Goal: Browse casually: Explore the website without a specific task or goal

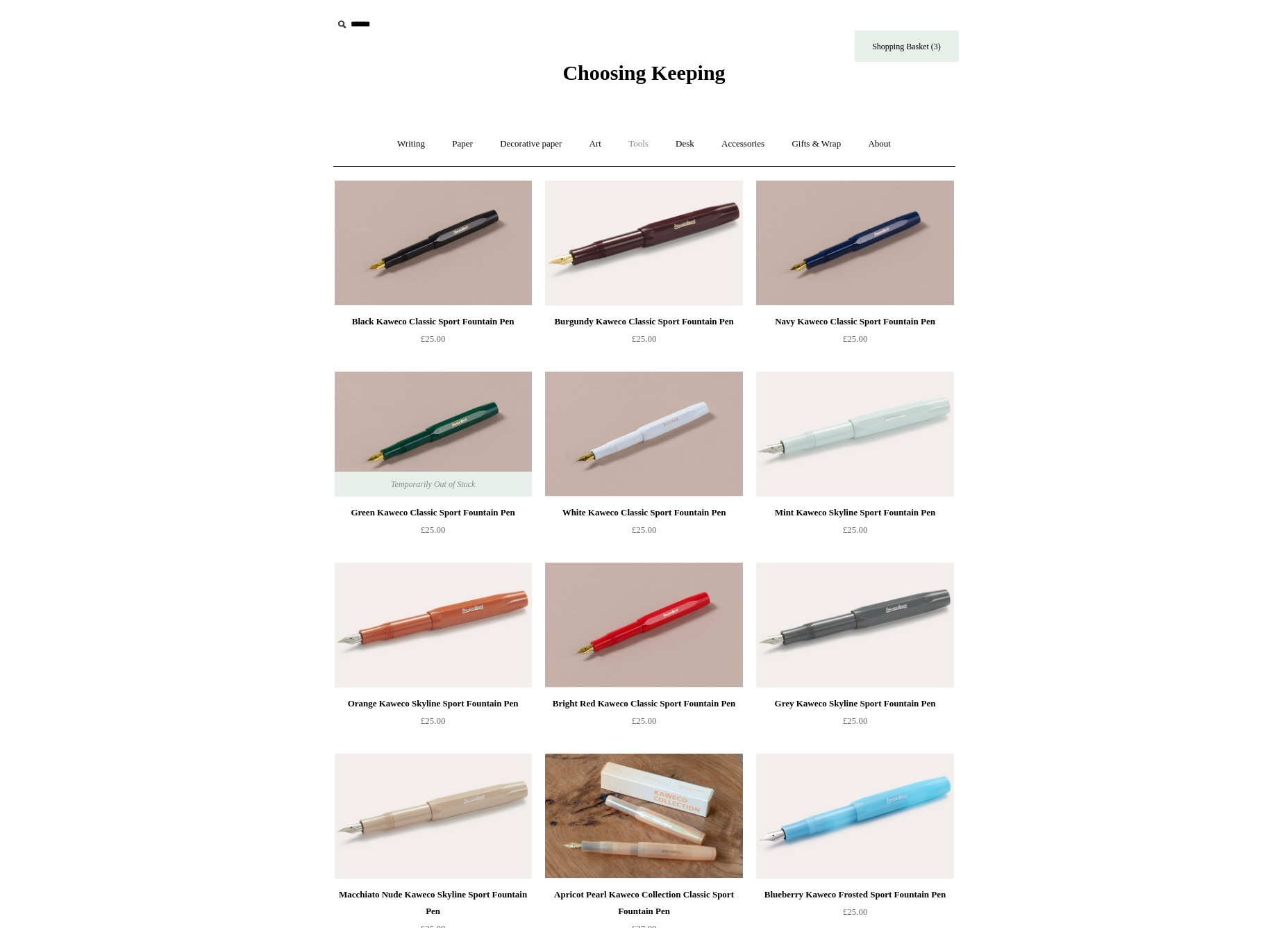
click at [631, 150] on link "Tools +" at bounding box center [639, 144] width 46 height 37
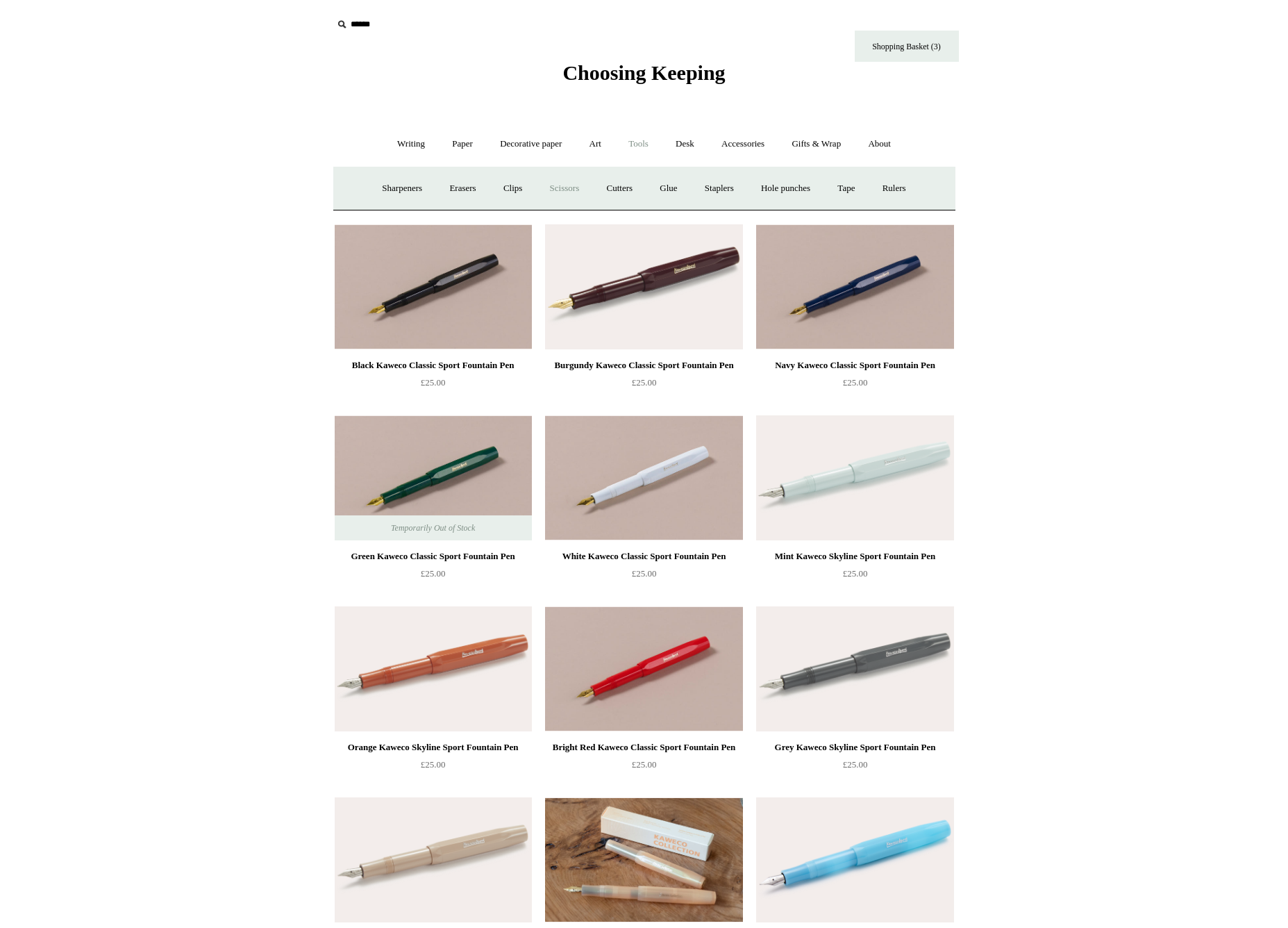
click at [538, 197] on link "Scissors" at bounding box center [565, 189] width 55 height 37
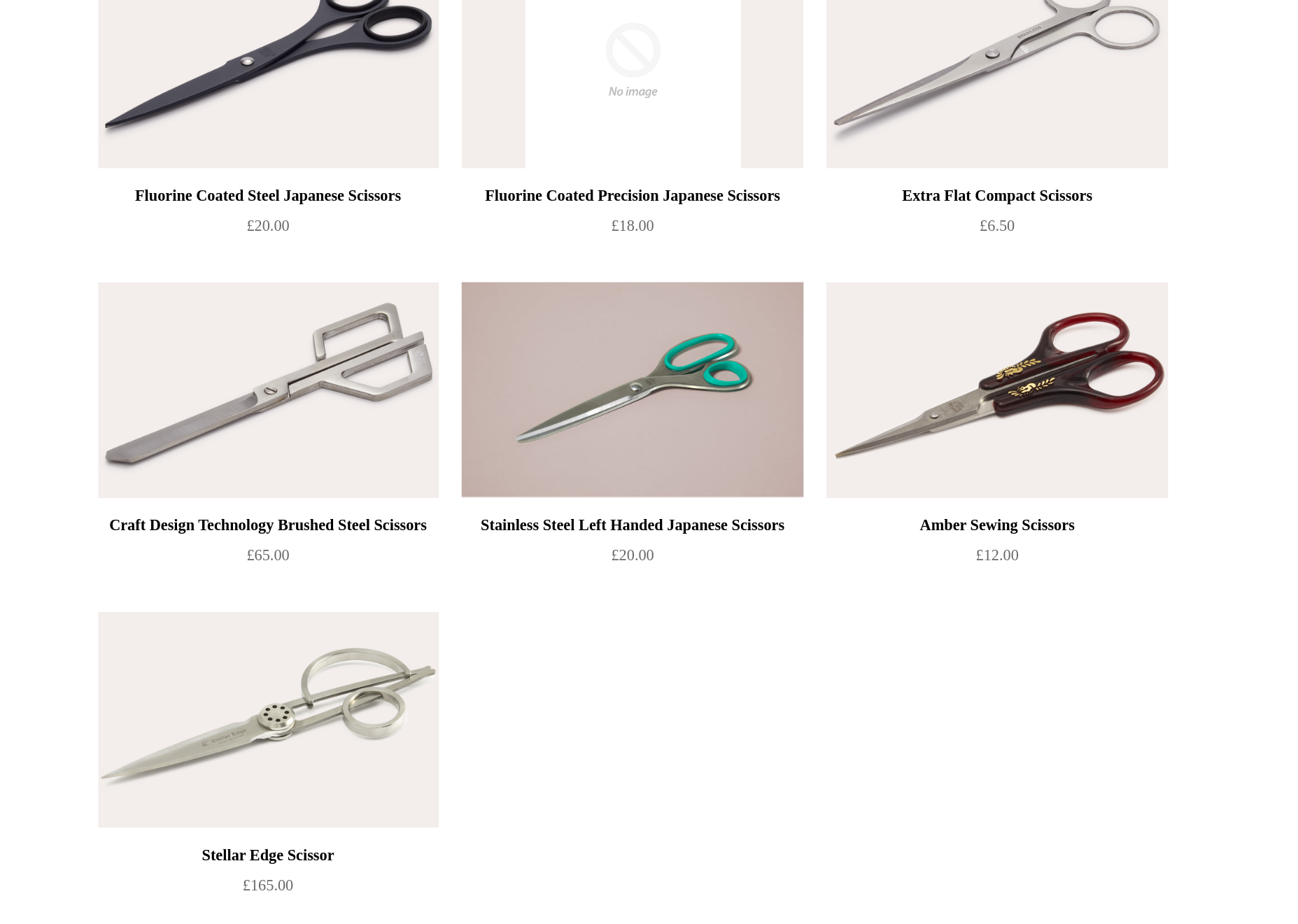
scroll to position [417, 0]
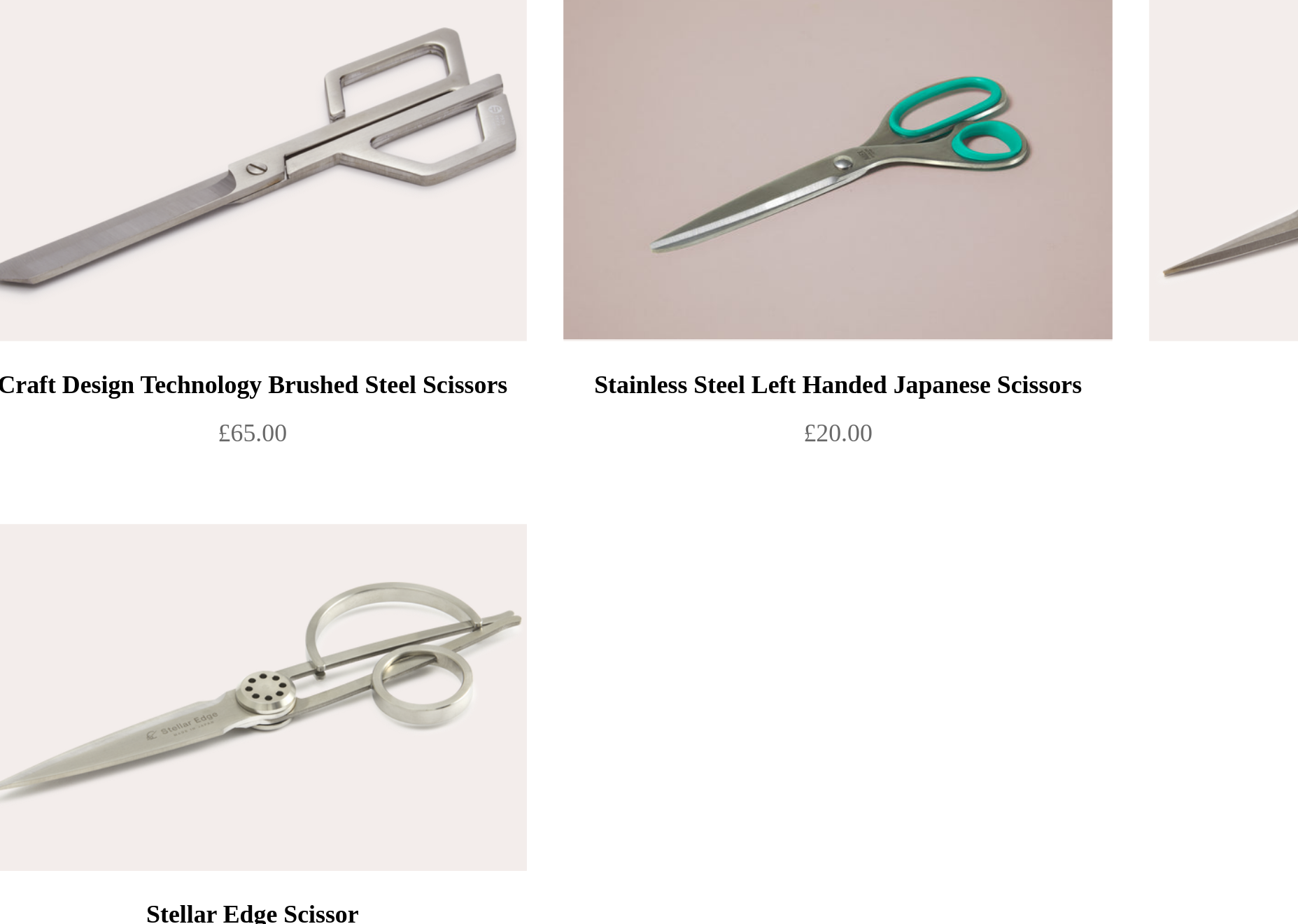
click at [337, 727] on img at bounding box center [437, 790] width 199 height 126
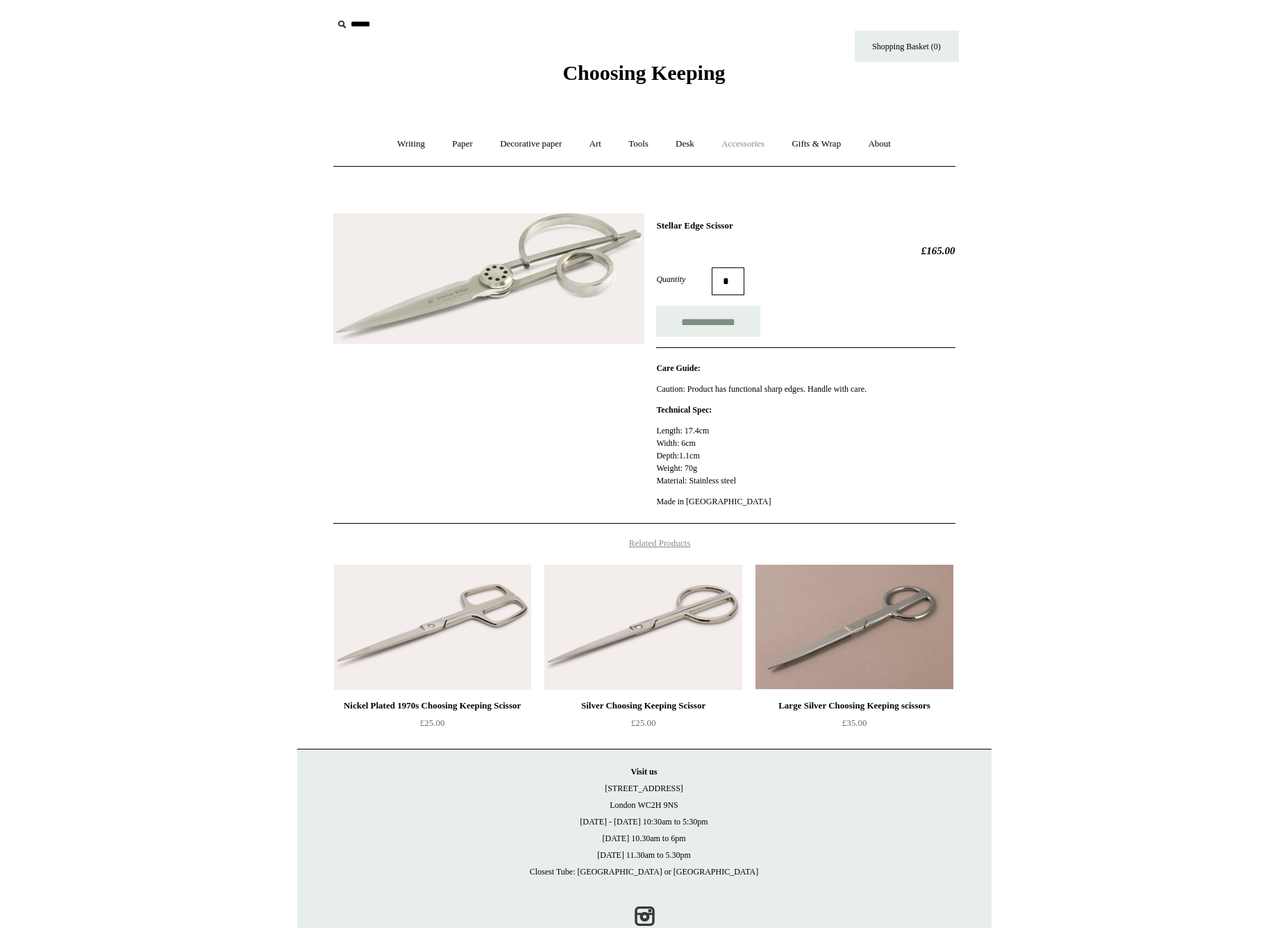
click at [750, 142] on link "Accessories +" at bounding box center [743, 144] width 68 height 37
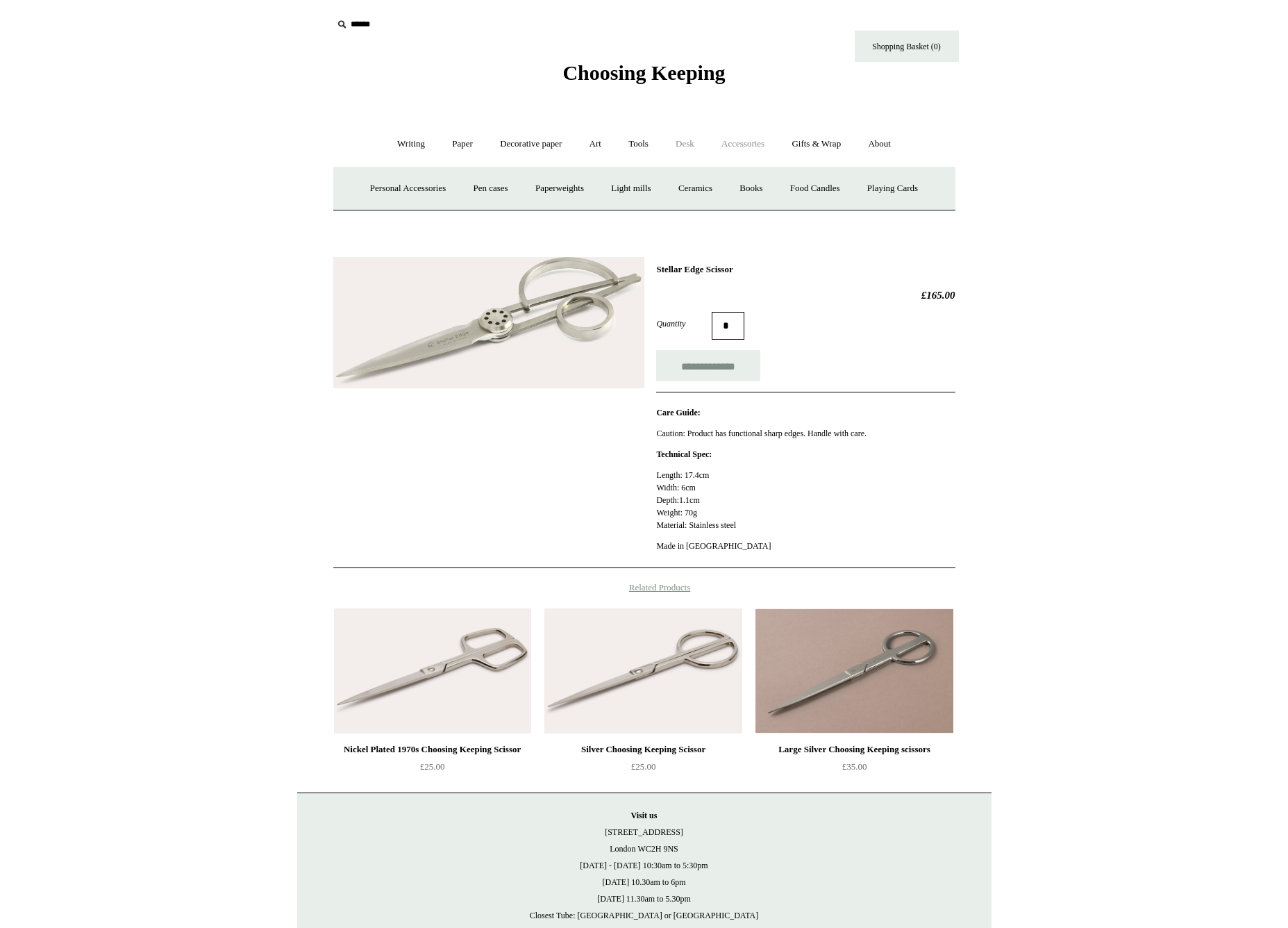
click at [679, 147] on link "Desk +" at bounding box center [685, 144] width 44 height 37
click at [714, 155] on link "Accessories +" at bounding box center [743, 144] width 68 height 37
click at [550, 194] on link "Paperweights +" at bounding box center [559, 189] width 73 height 37
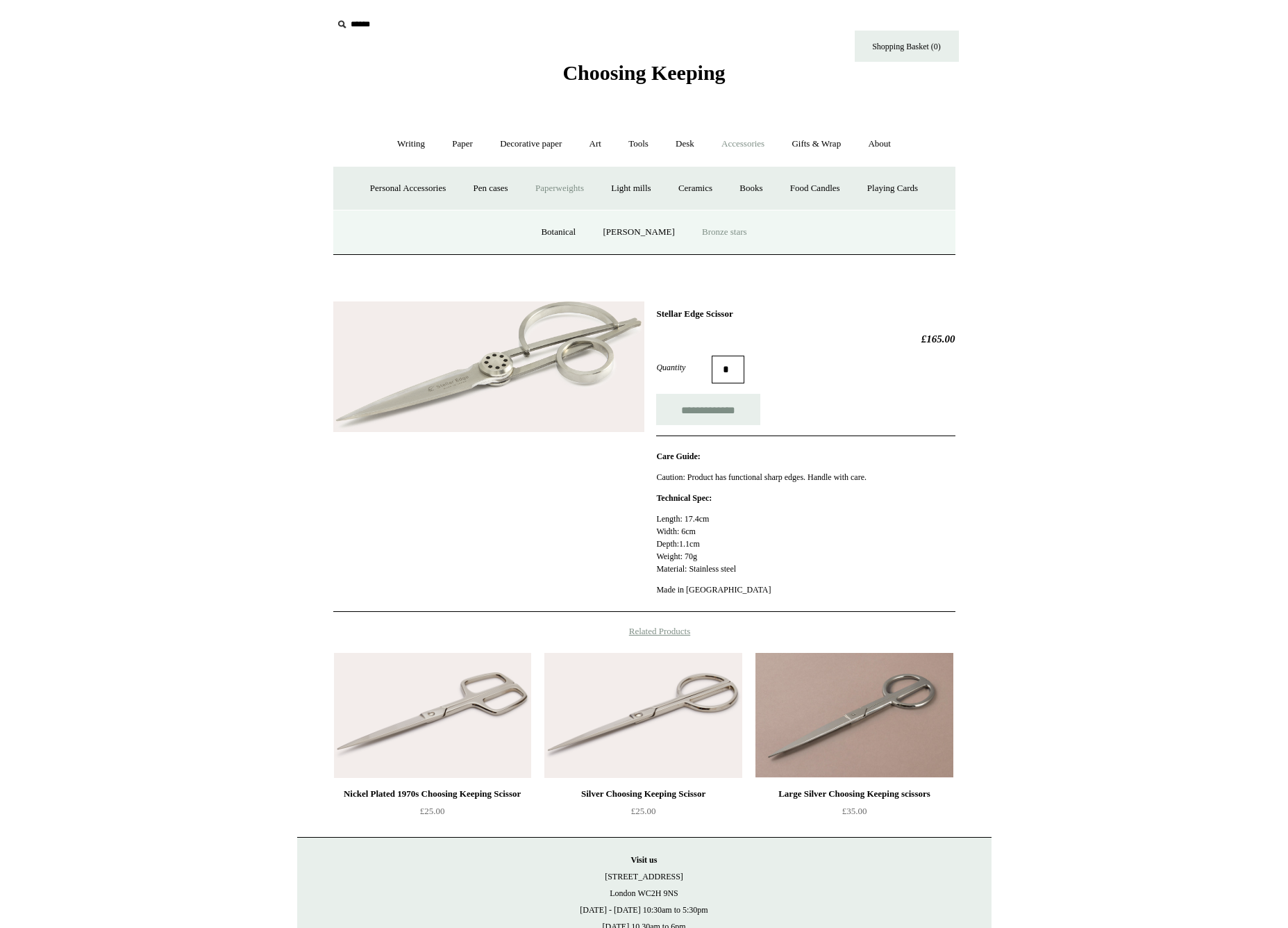
click at [703, 234] on link "Bronze stars" at bounding box center [724, 232] width 70 height 37
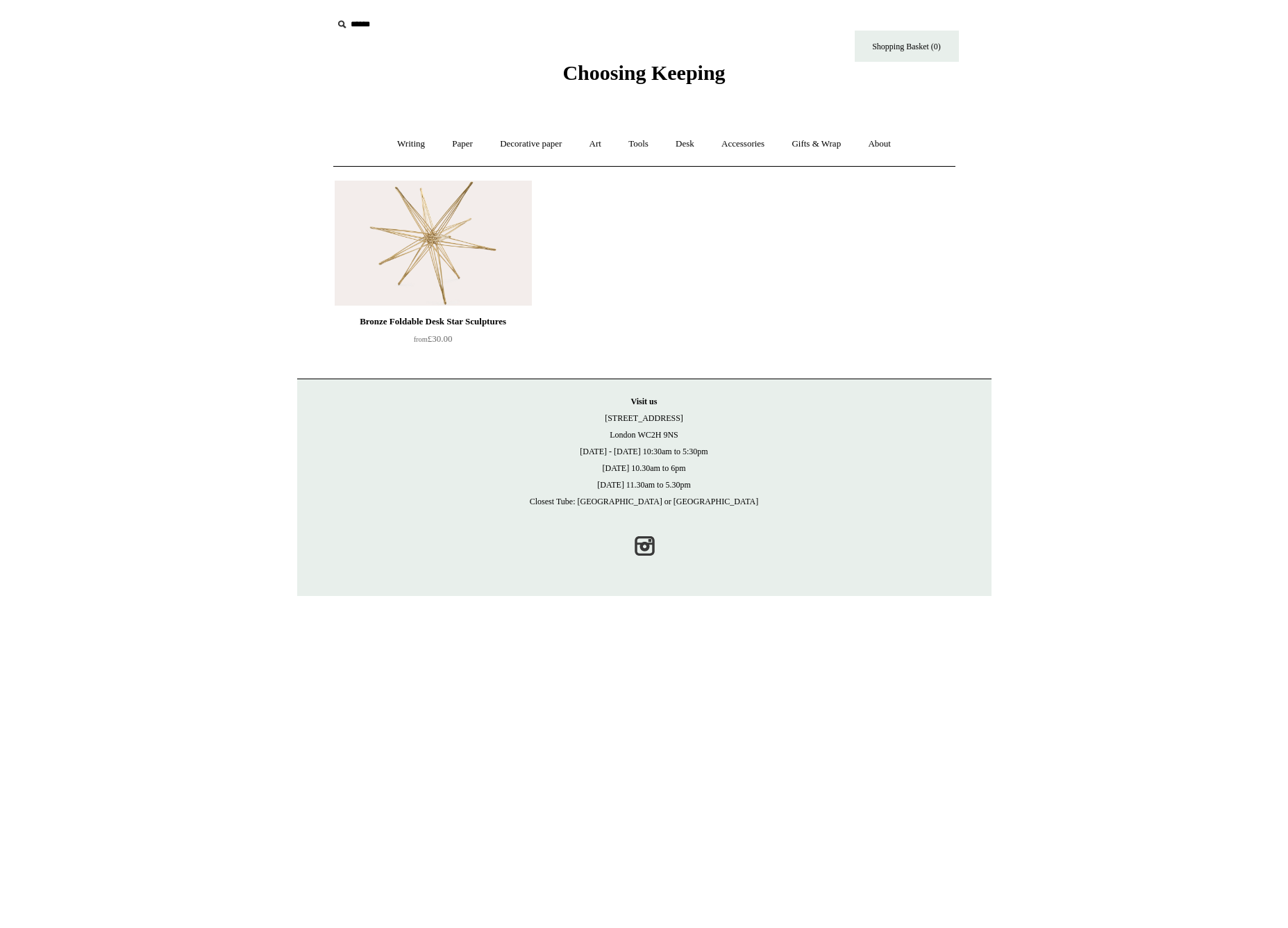
click at [432, 258] on img at bounding box center [433, 243] width 197 height 125
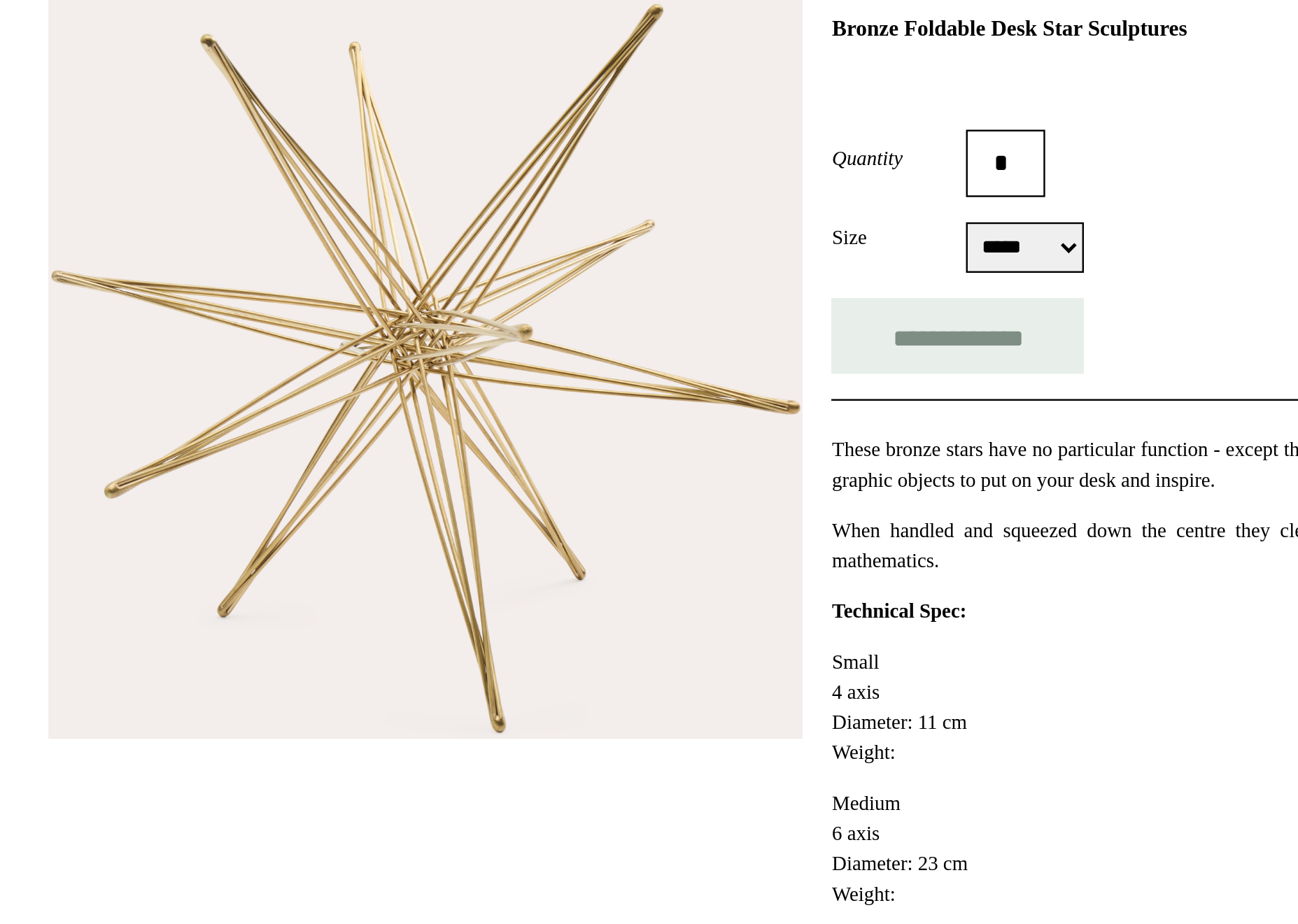
select select "*****"
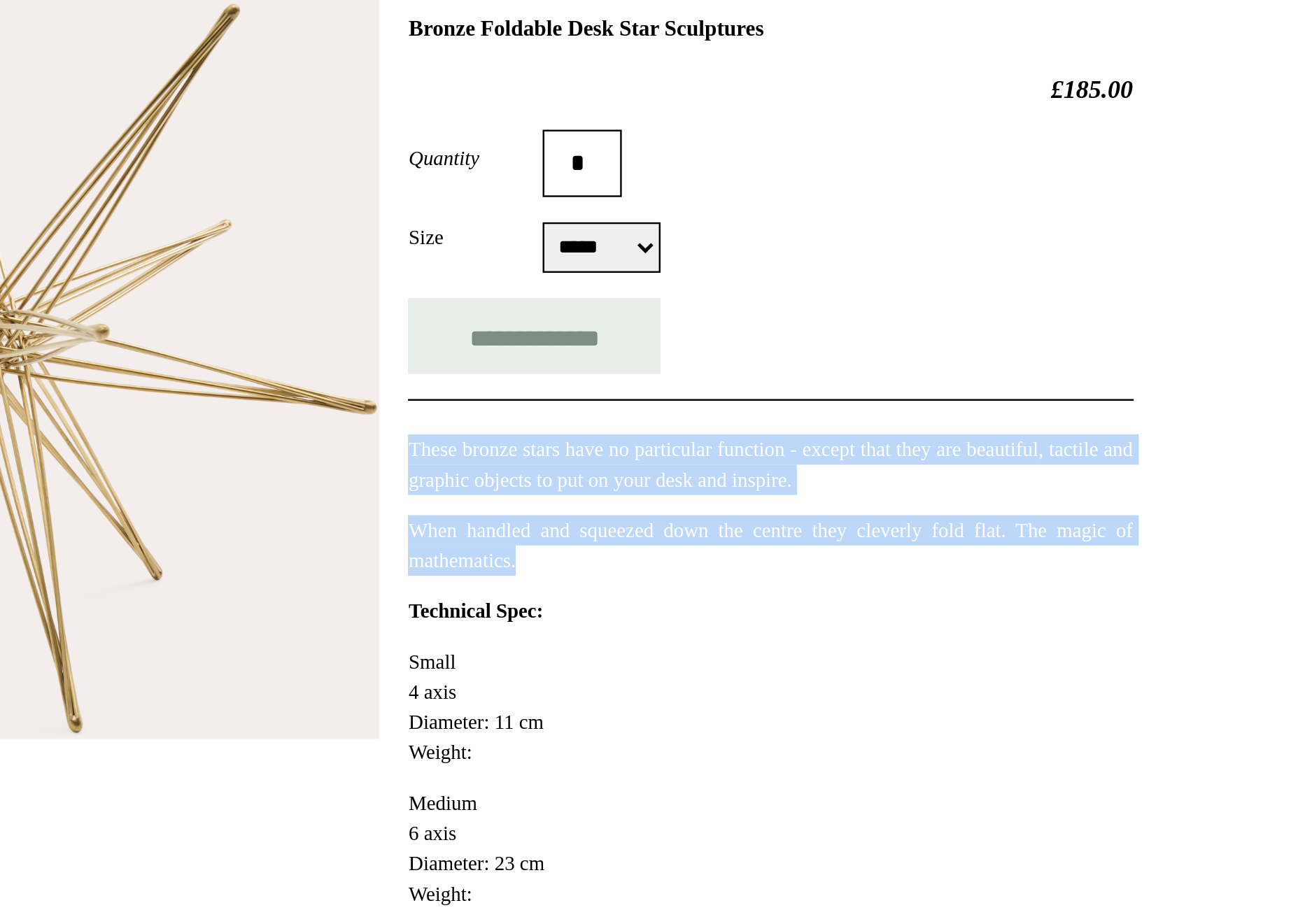
drag, startPoint x: 365, startPoint y: 179, endPoint x: 267, endPoint y: 232, distance: 111.4
click at [661, 382] on div "These bronze stars have no particular function - except that they are beautiful…" at bounding box center [811, 418] width 301 height 74
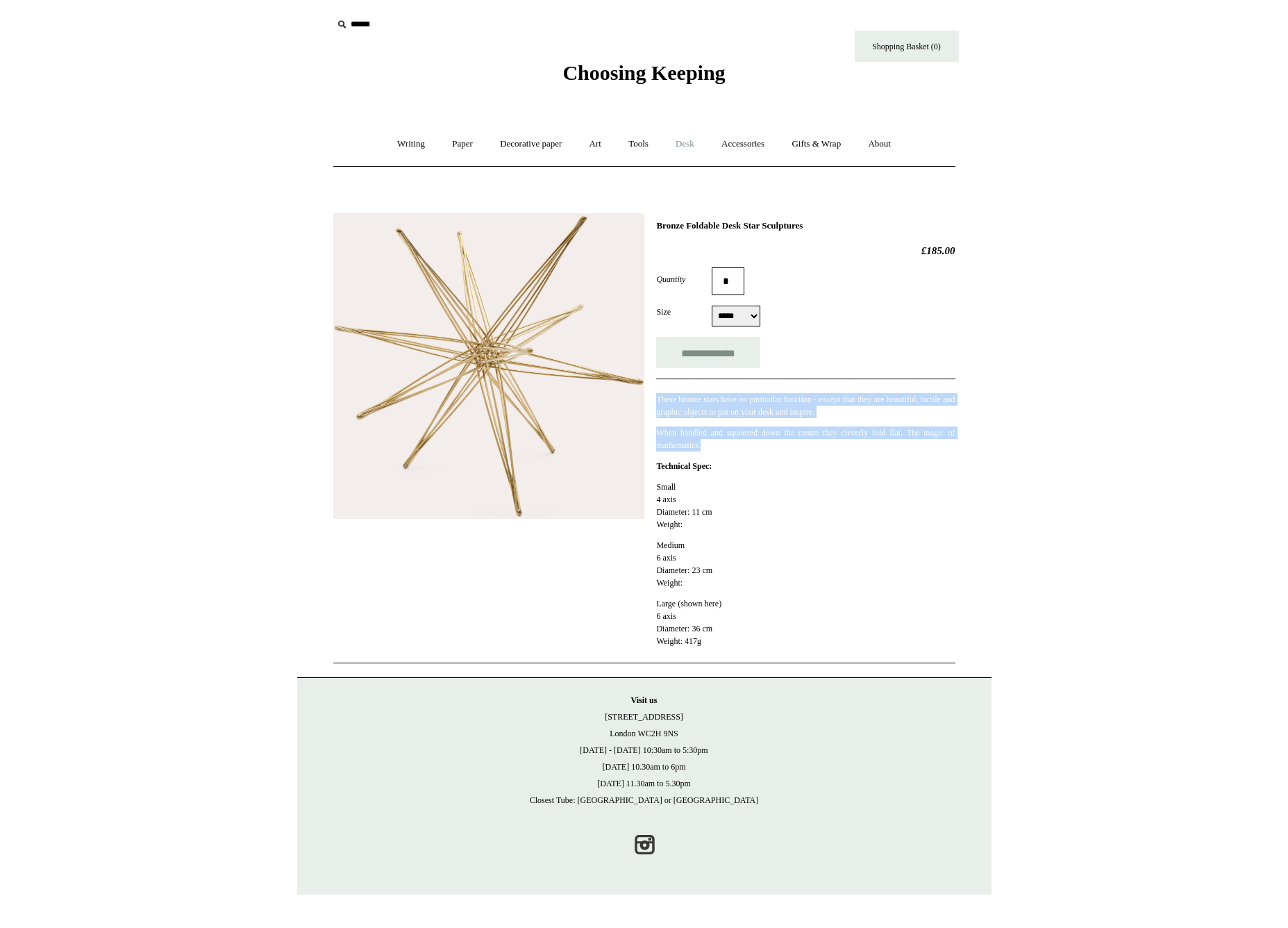
click at [686, 146] on link "Desk +" at bounding box center [685, 144] width 44 height 37
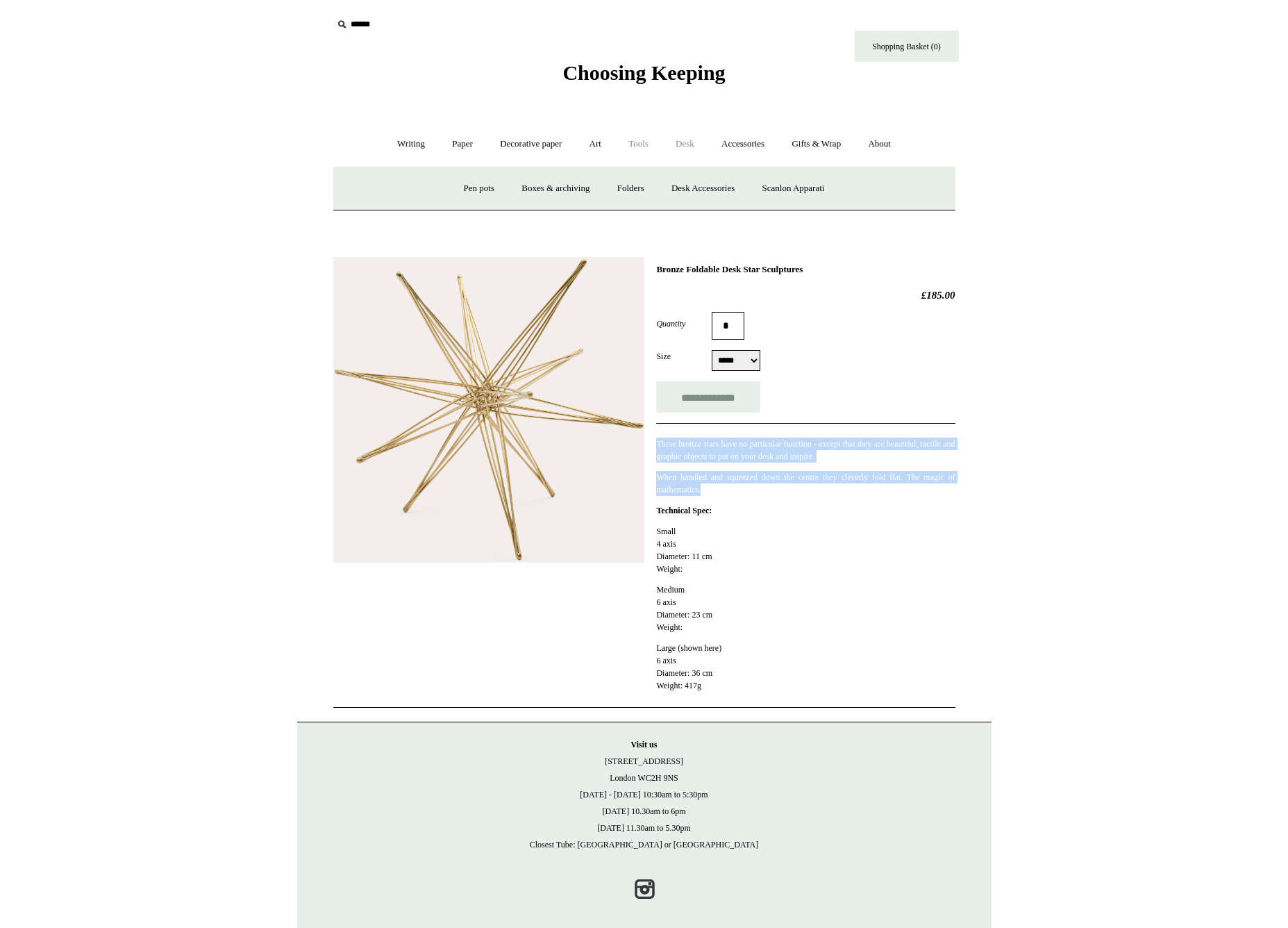
click at [630, 147] on link "Tools +" at bounding box center [639, 144] width 46 height 37
click at [415, 188] on link "Sharpeners" at bounding box center [402, 189] width 66 height 37
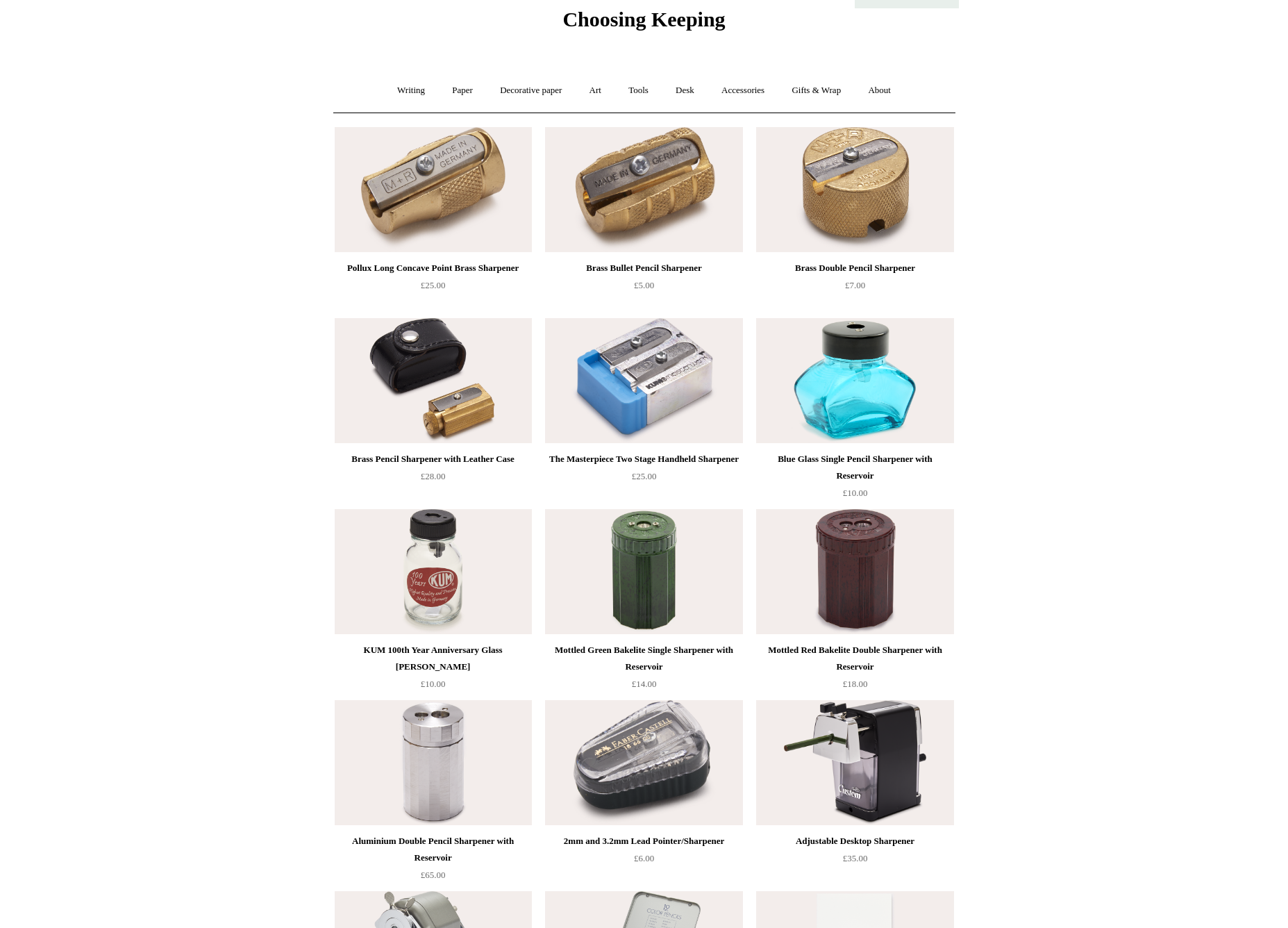
scroll to position [463, 0]
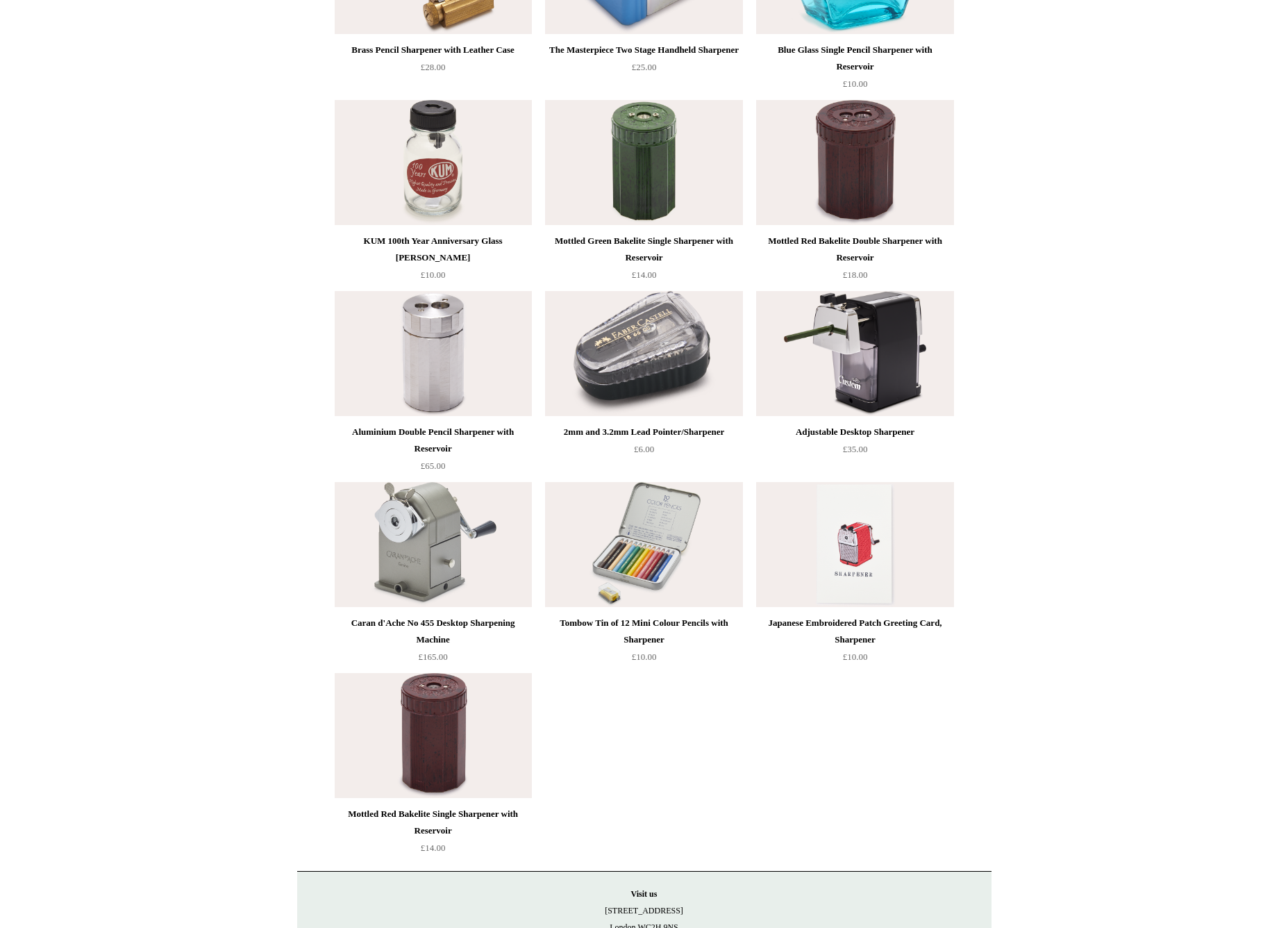
click at [418, 558] on img at bounding box center [433, 545] width 197 height 125
